Goal: Navigation & Orientation: Find specific page/section

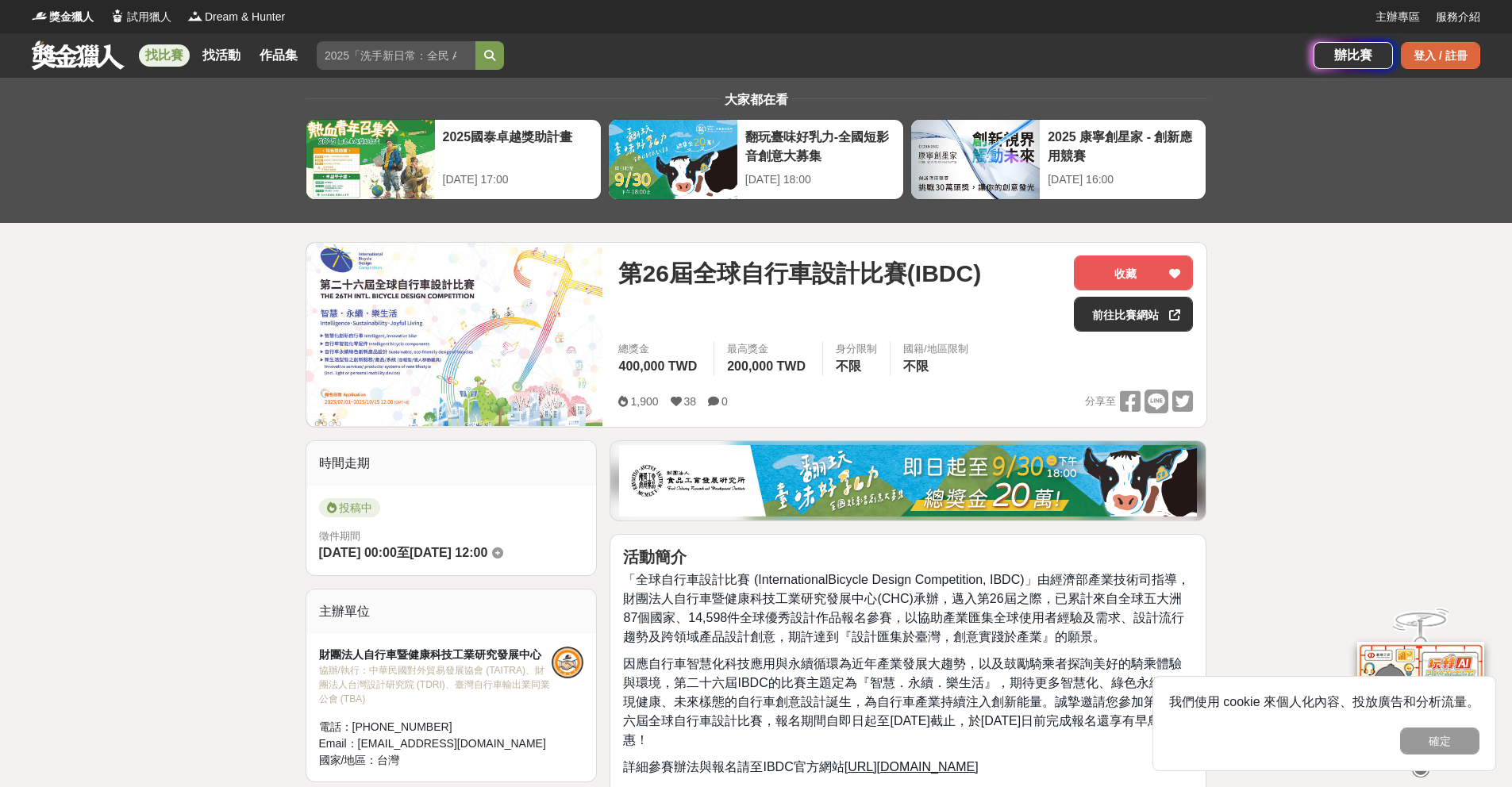
click at [1462, 66] on div "登入 / 註冊" at bounding box center [1441, 55] width 79 height 27
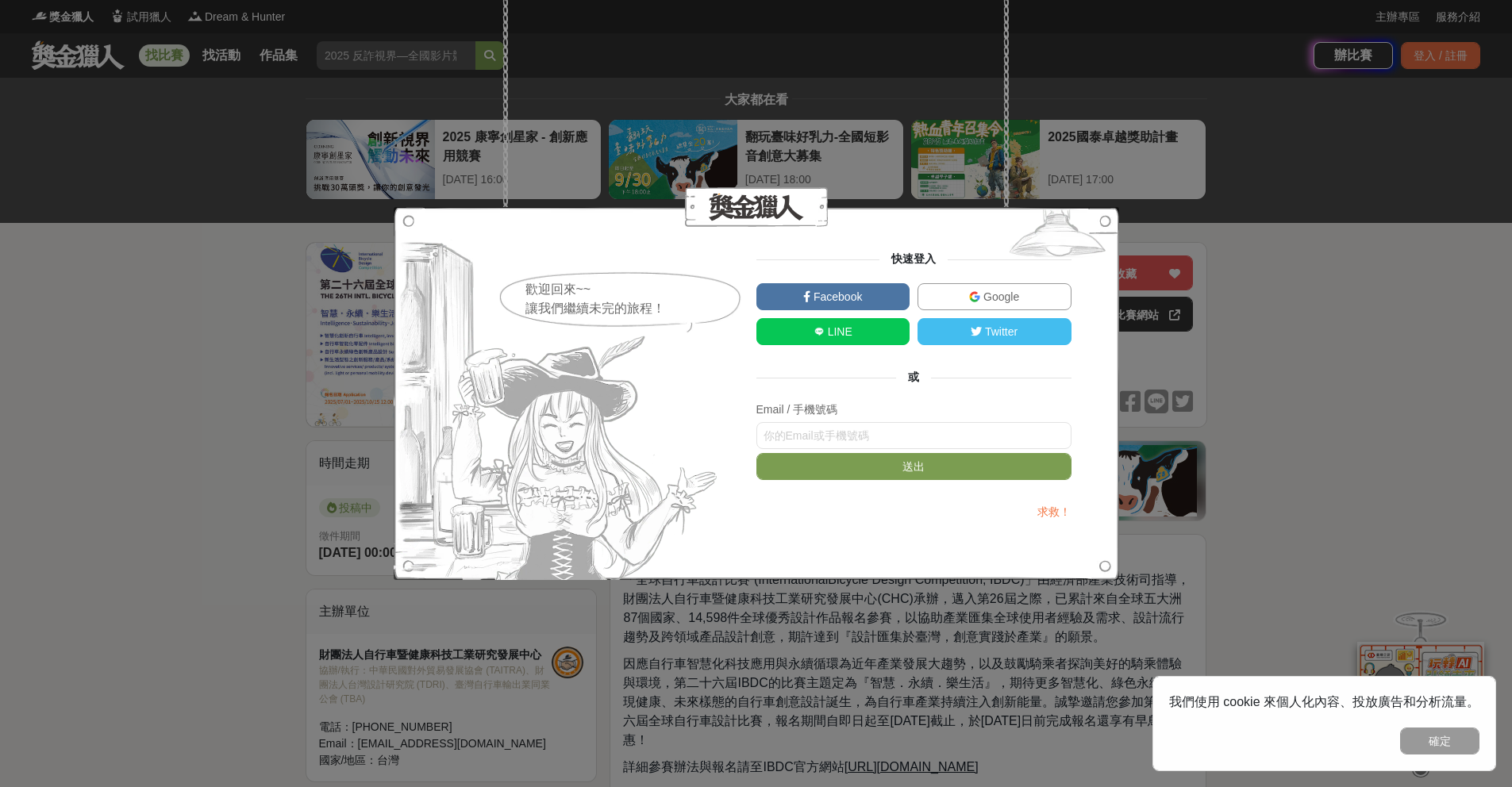
click at [995, 295] on span "Google" at bounding box center [1000, 296] width 39 height 13
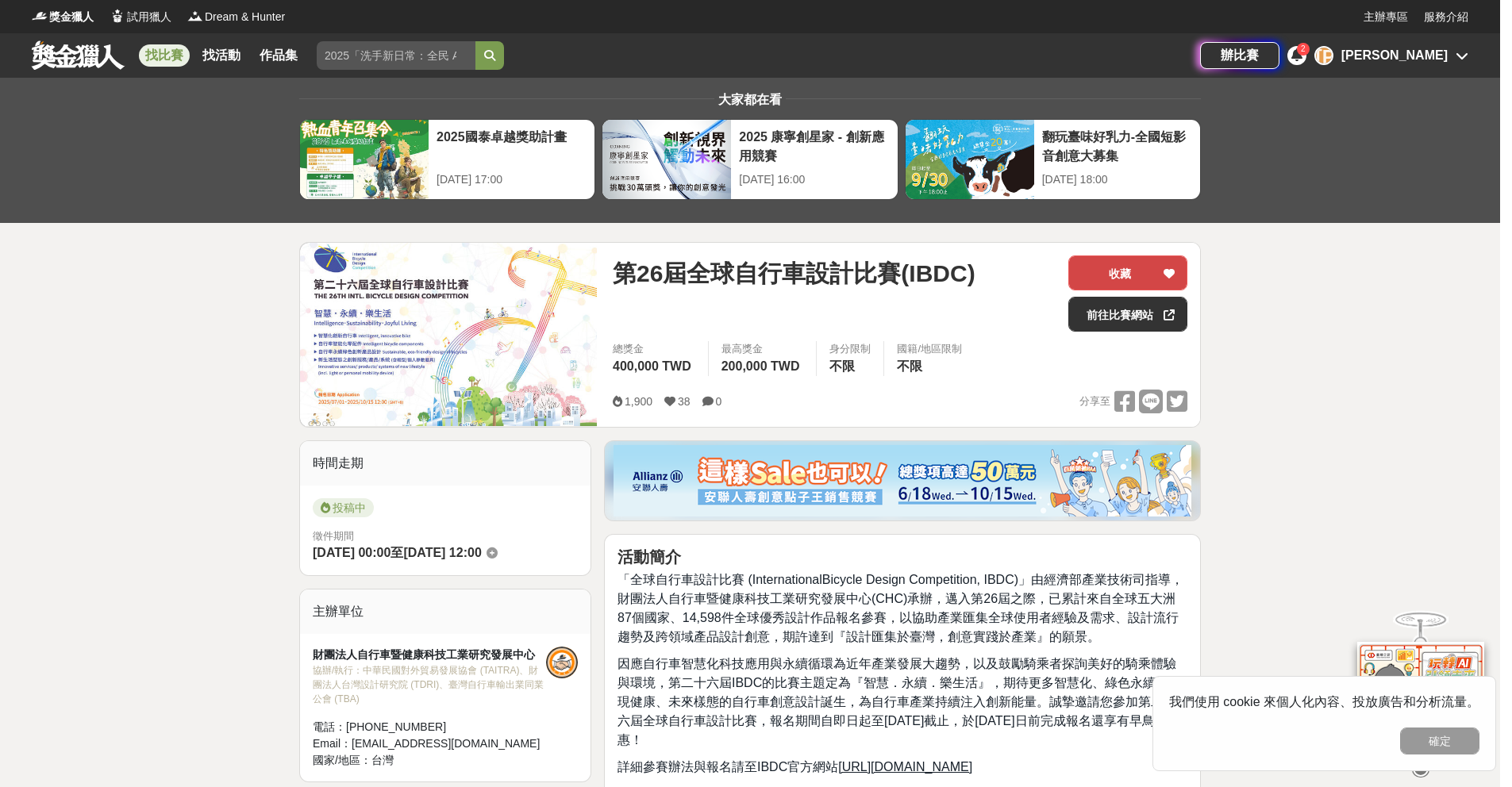
click at [1095, 268] on button "收藏" at bounding box center [1128, 272] width 119 height 35
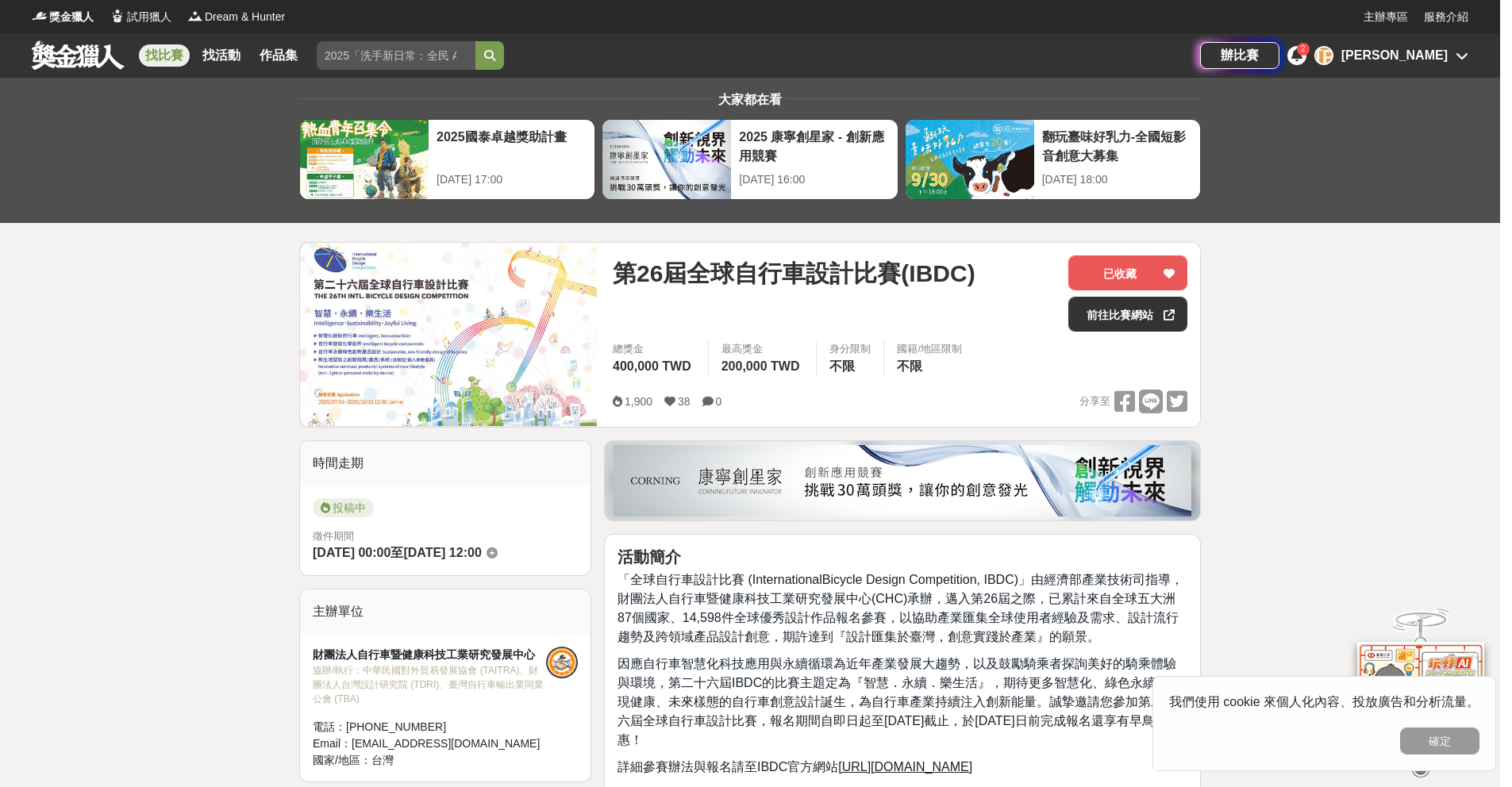
click at [1464, 53] on icon at bounding box center [1462, 55] width 13 height 13
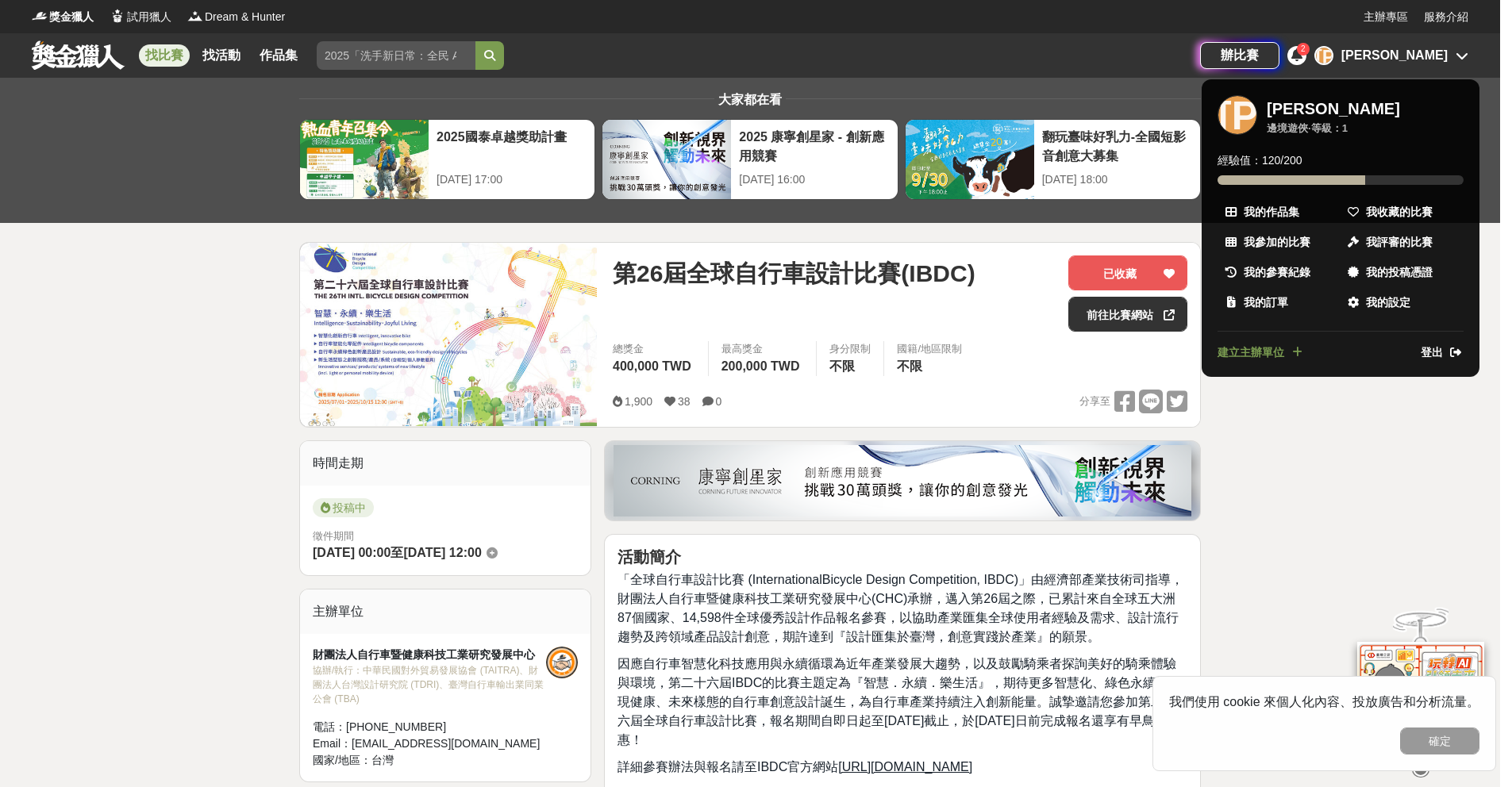
click at [1428, 58] on div at bounding box center [756, 393] width 1512 height 787
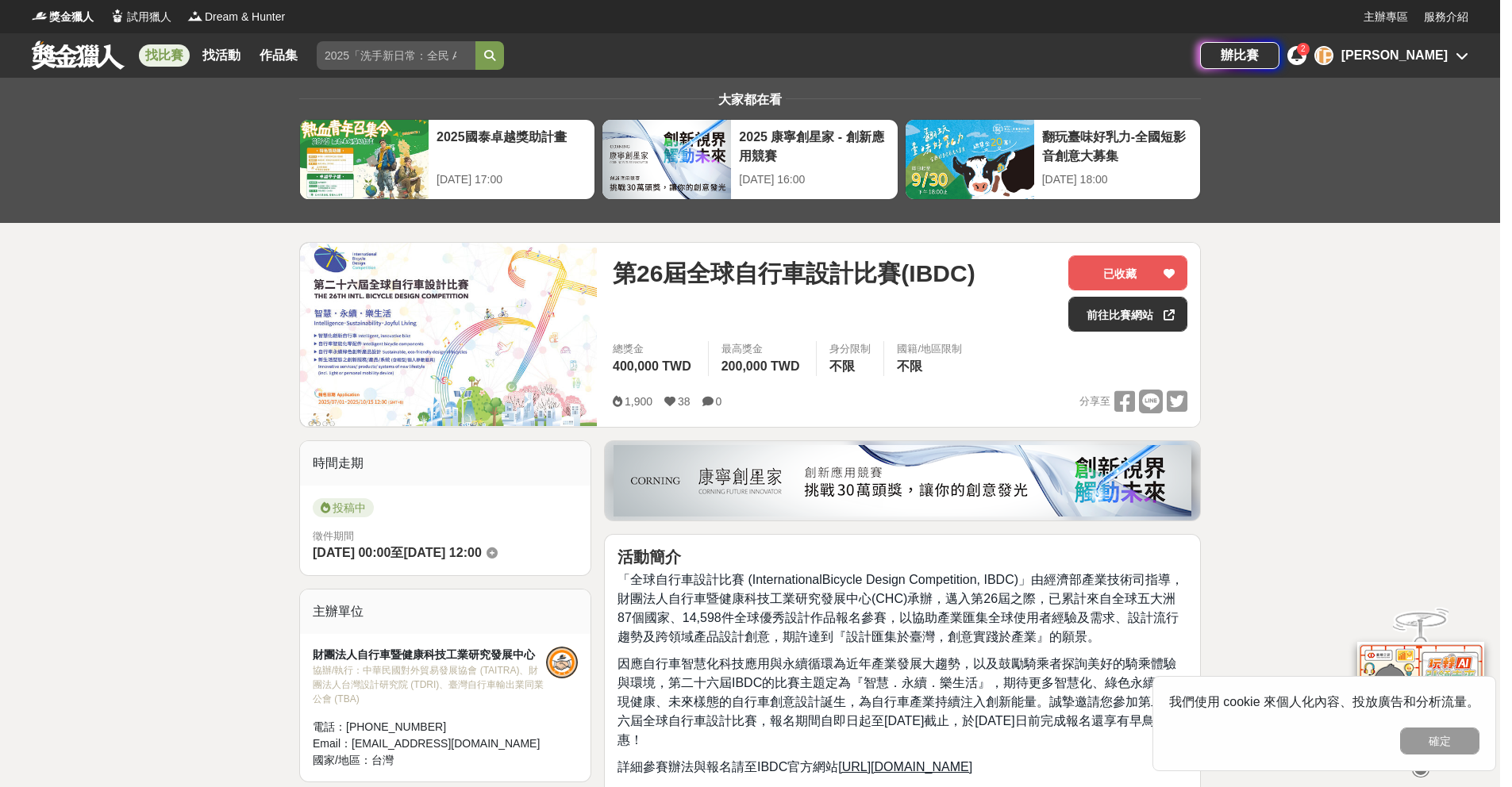
click at [1428, 56] on div "[PERSON_NAME]" at bounding box center [1395, 55] width 106 height 19
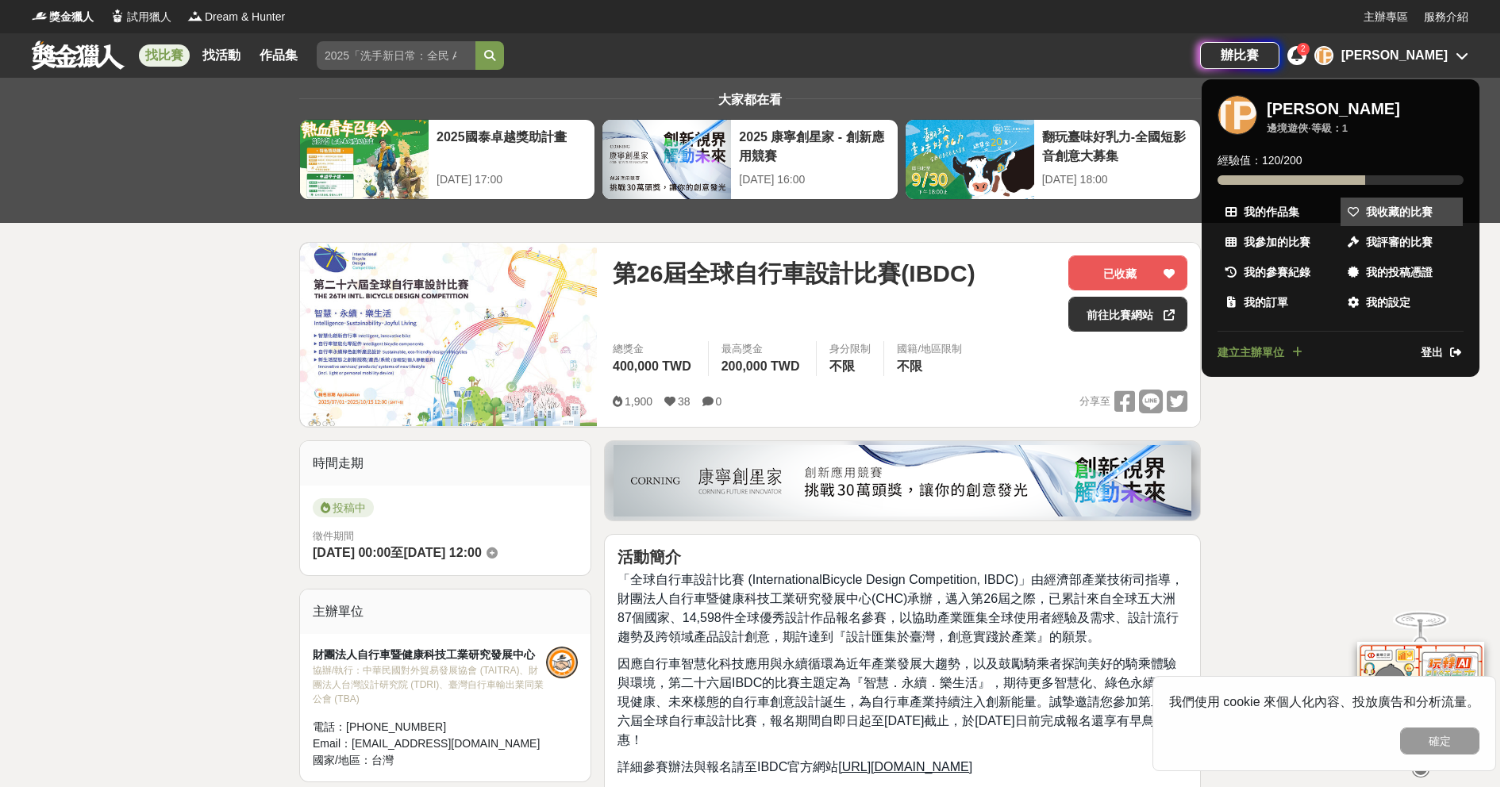
click at [1356, 207] on icon at bounding box center [1353, 212] width 11 height 11
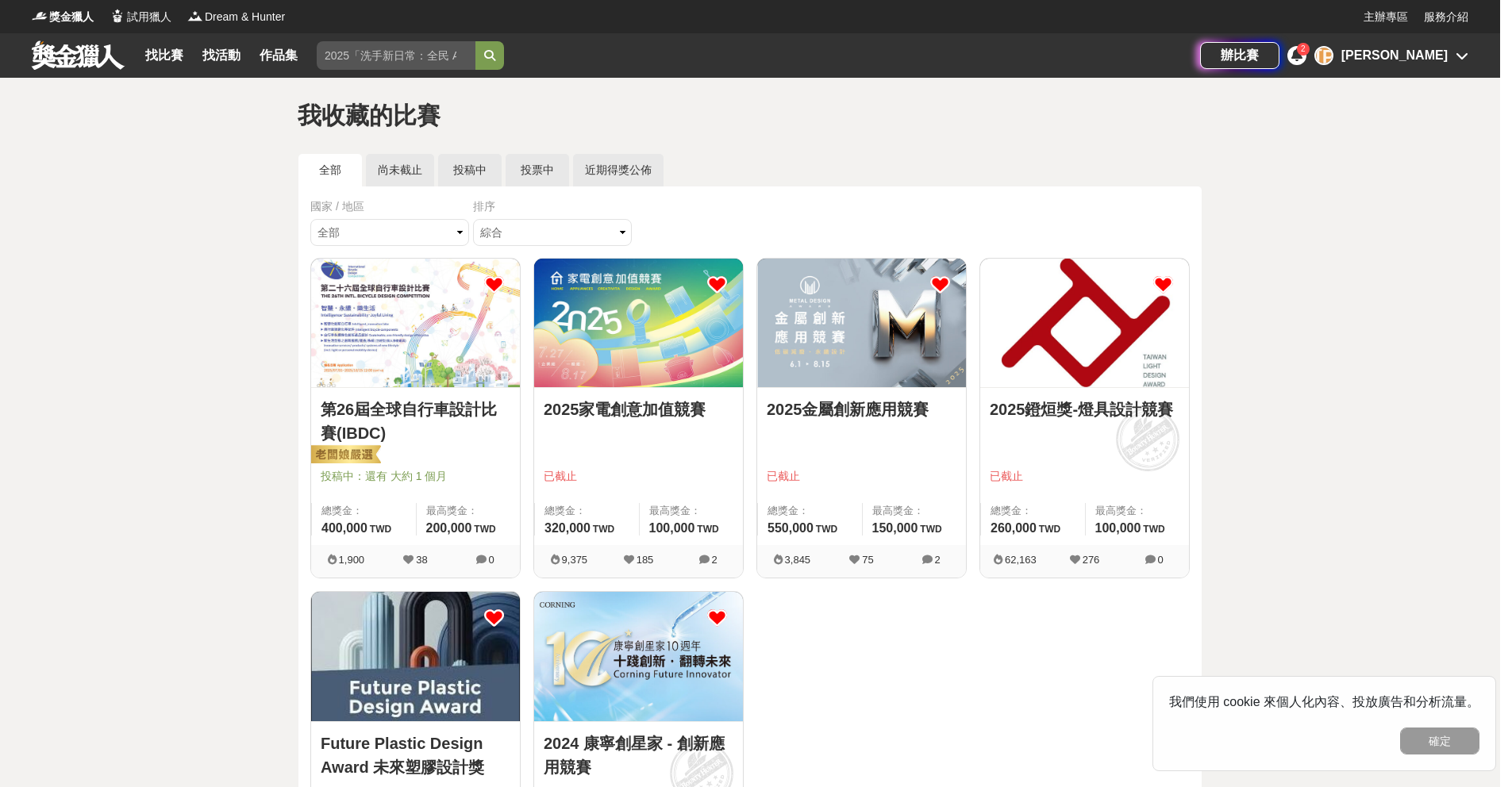
click at [77, 60] on link at bounding box center [77, 54] width 96 height 30
